Goal: Transaction & Acquisition: Purchase product/service

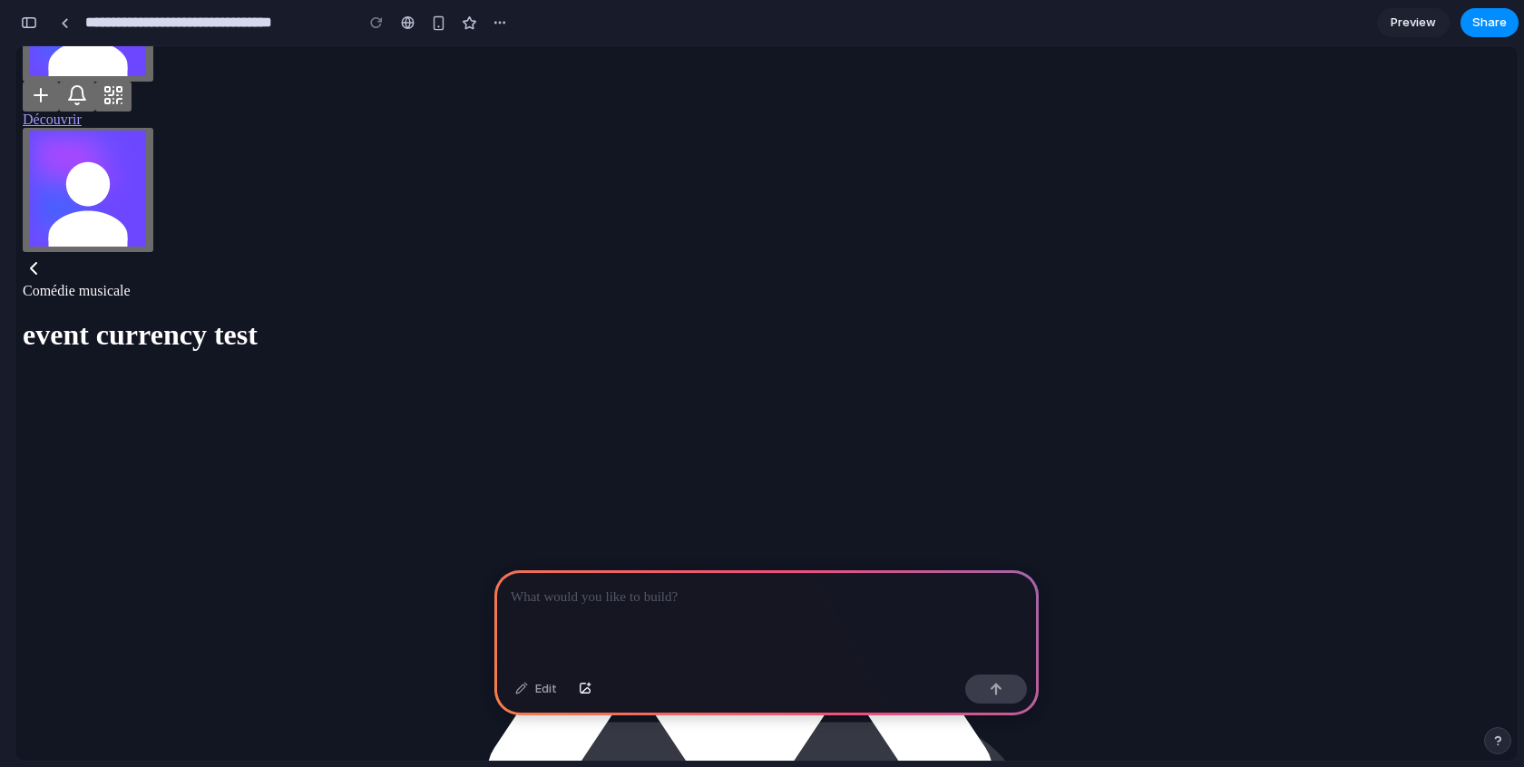
scroll to position [357, 0]
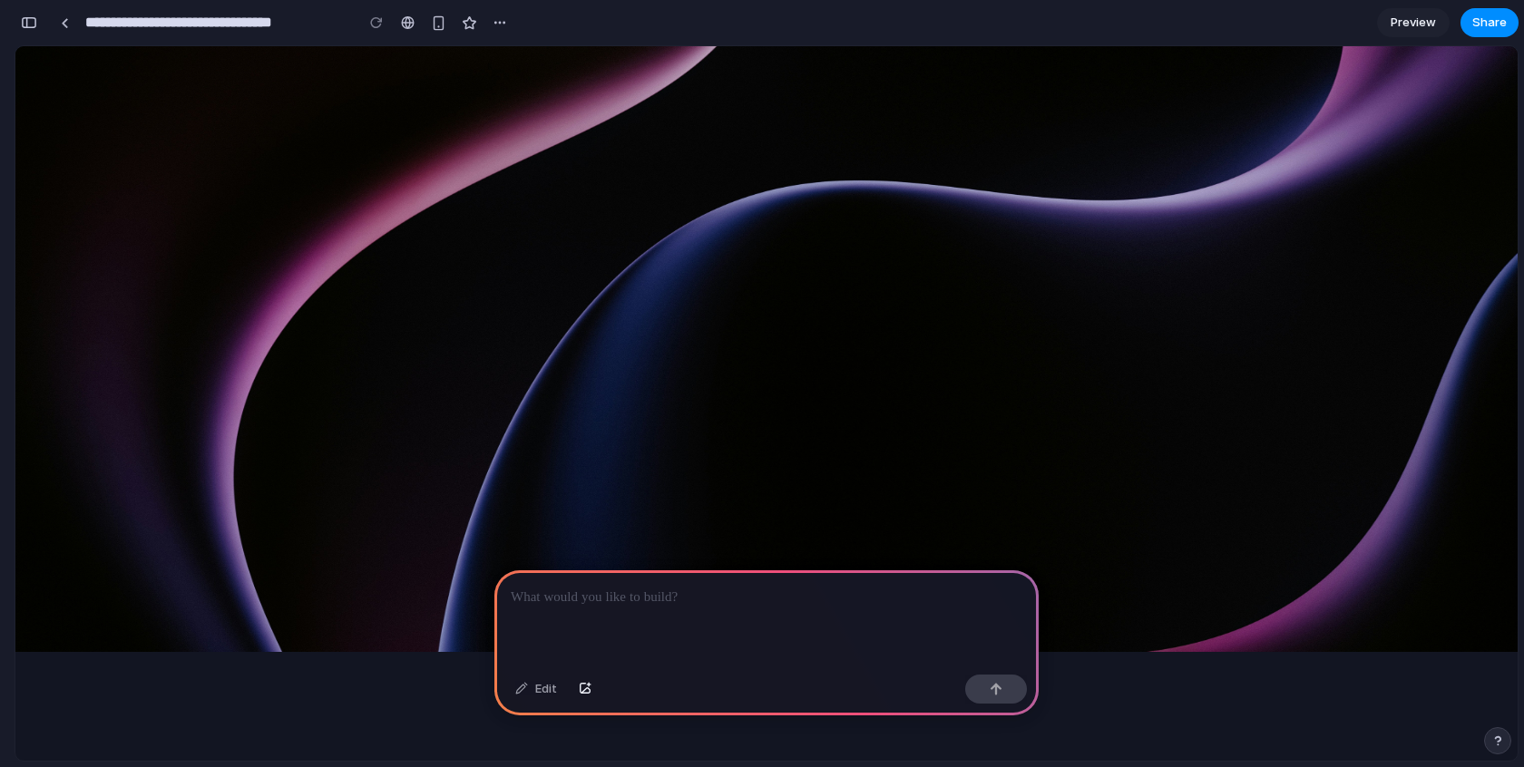
scroll to position [0, 0]
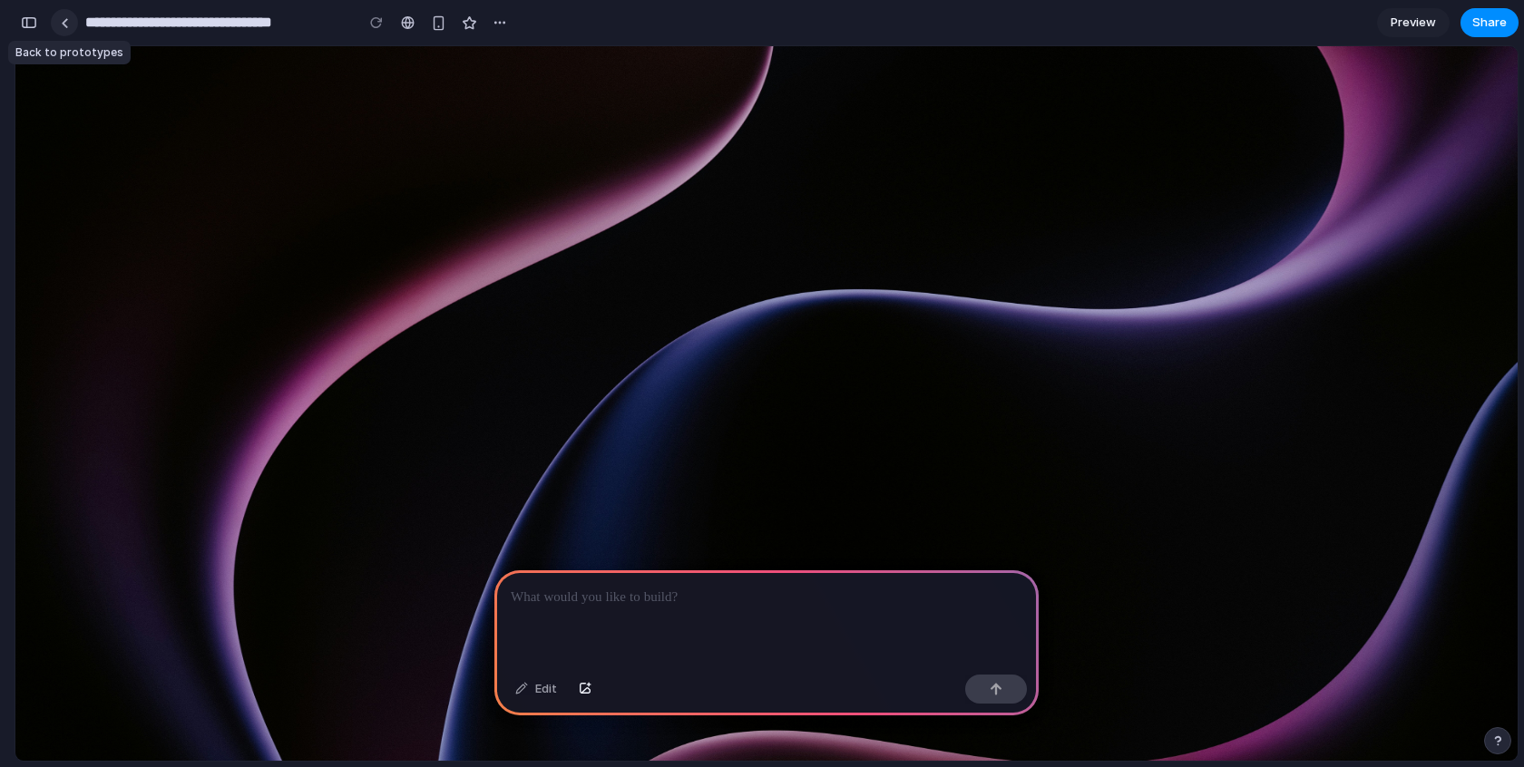
click at [62, 23] on div at bounding box center [65, 23] width 8 height 10
